Goal: Navigation & Orientation: Find specific page/section

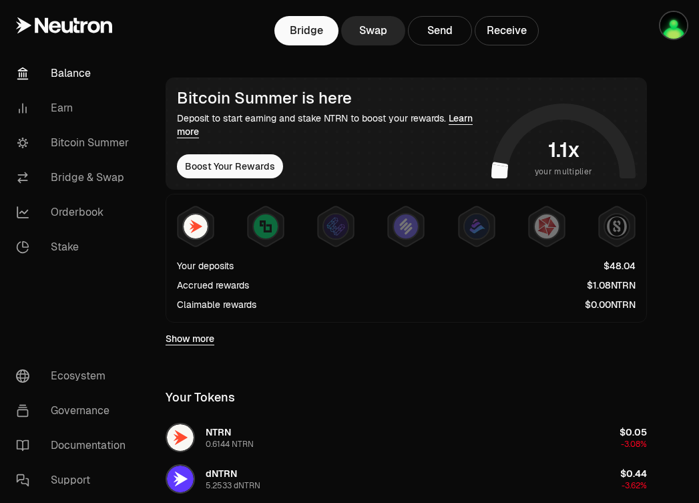
scroll to position [182, 0]
click at [232, 283] on div "Accrued rewards" at bounding box center [213, 284] width 72 height 13
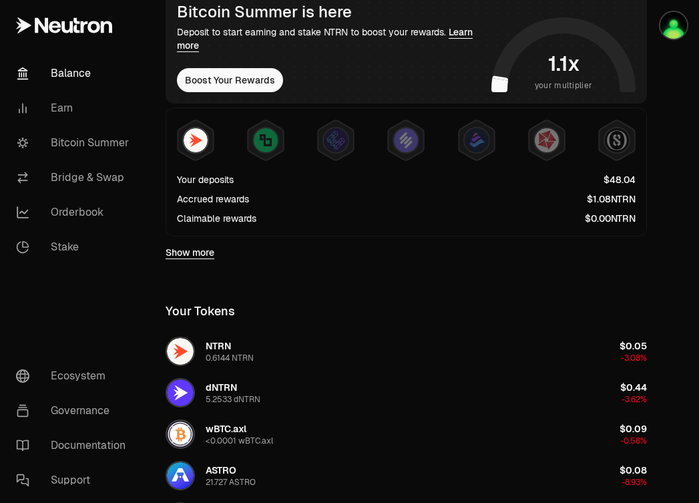
scroll to position [273, 0]
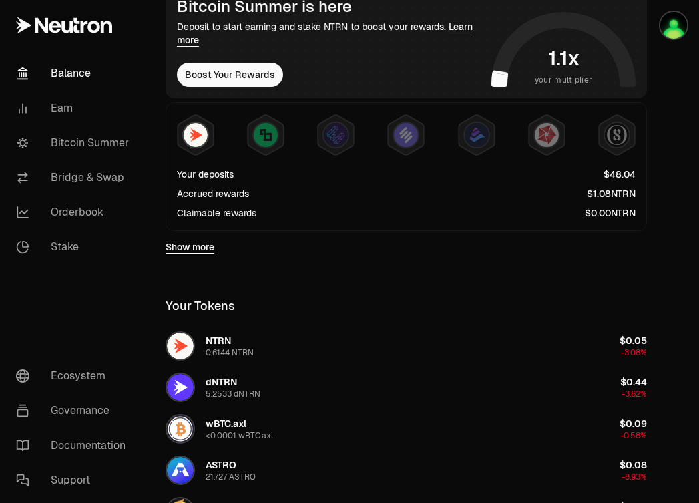
click at [187, 246] on link "Show more" at bounding box center [190, 246] width 49 height 13
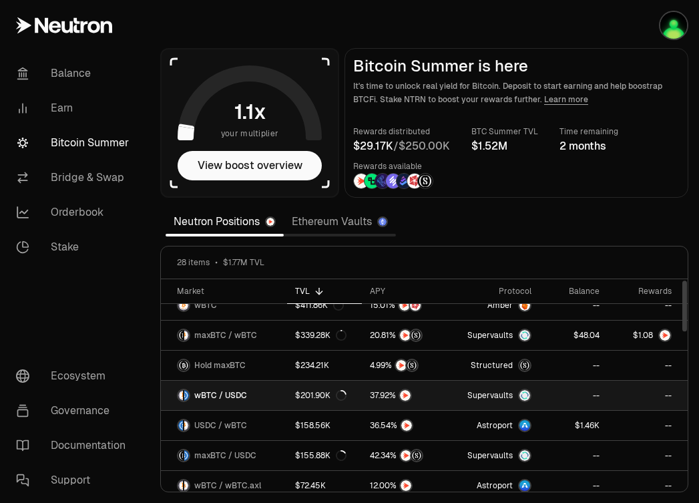
scroll to position [1, 0]
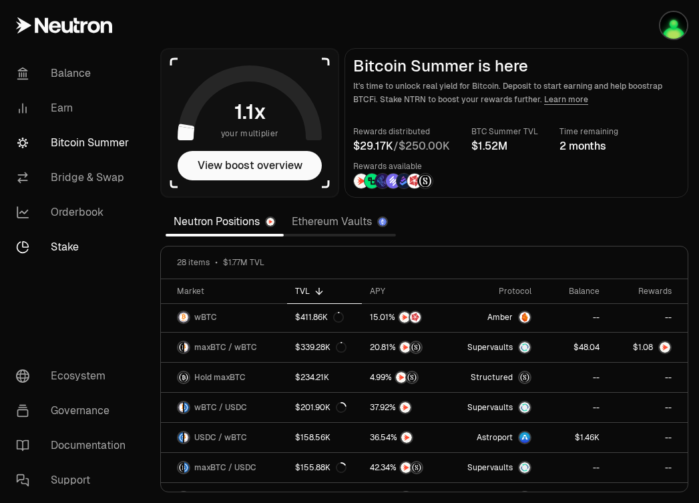
click at [78, 245] on link "Stake" at bounding box center [74, 247] width 139 height 35
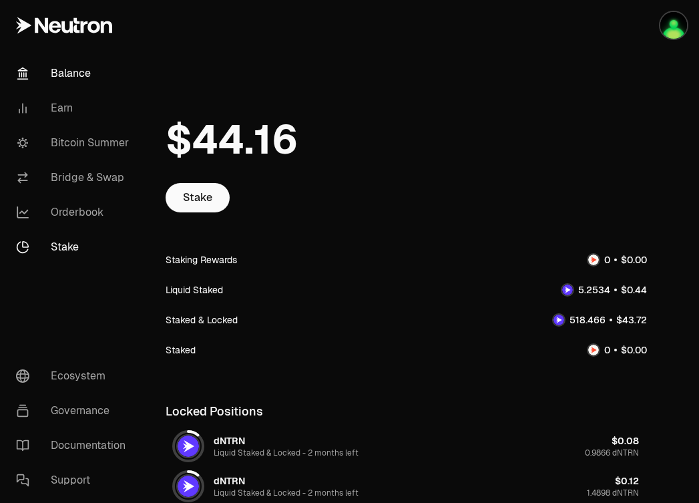
click at [76, 70] on link "Balance" at bounding box center [74, 73] width 139 height 35
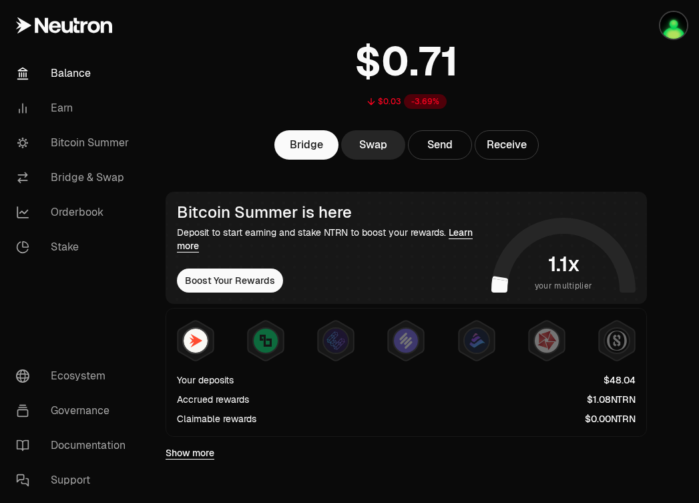
scroll to position [35, 0]
